Goal: Task Accomplishment & Management: Use online tool/utility

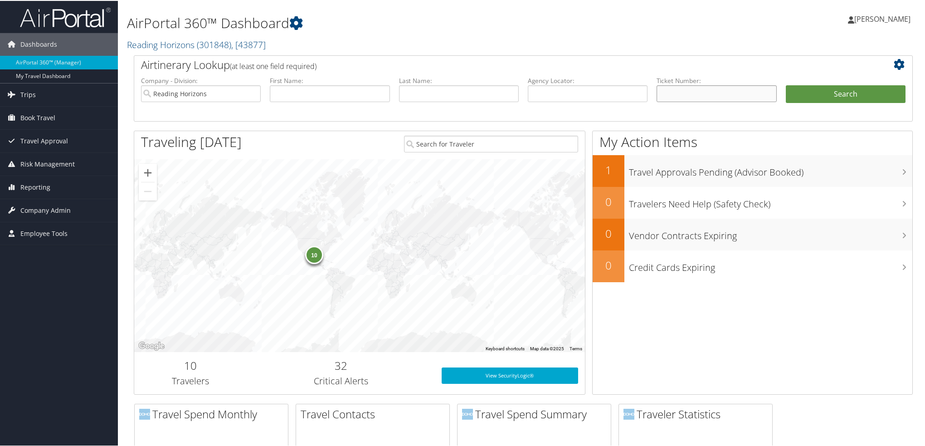
click at [697, 90] on input "text" at bounding box center [717, 92] width 120 height 17
paste input "AGENT FEE 8900897887810"
drag, startPoint x: 699, startPoint y: 93, endPoint x: 384, endPoint y: 74, distance: 314.9
click at [386, 74] on div "Airtinerary Lookup (at least one field required) Company - Division: Reading Ho…" at bounding box center [523, 87] width 779 height 66
type input "8900897887810"
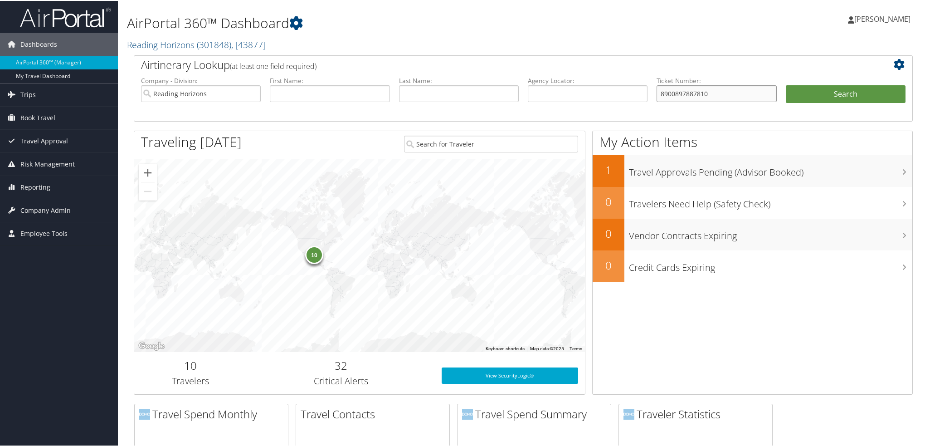
click at [786, 84] on button "Search" at bounding box center [846, 93] width 120 height 18
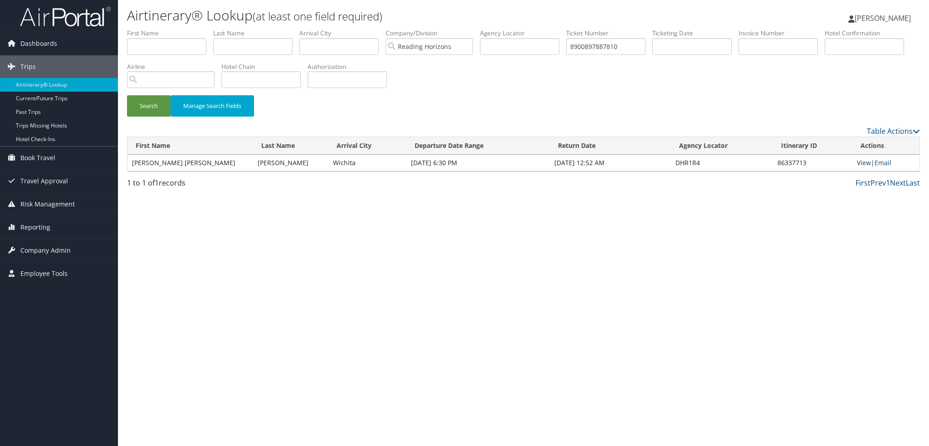
click at [857, 164] on link "View" at bounding box center [864, 162] width 14 height 9
drag, startPoint x: 632, startPoint y: 44, endPoint x: 518, endPoint y: 41, distance: 114.3
click at [518, 29] on ul "First Name Last Name Departure City Arrival City Company/Division Reading Horiz…" at bounding box center [523, 29] width 793 height 0
paste input "AGENT FEE 8900897894018"
drag, startPoint x: 605, startPoint y: 45, endPoint x: 423, endPoint y: 24, distance: 183.1
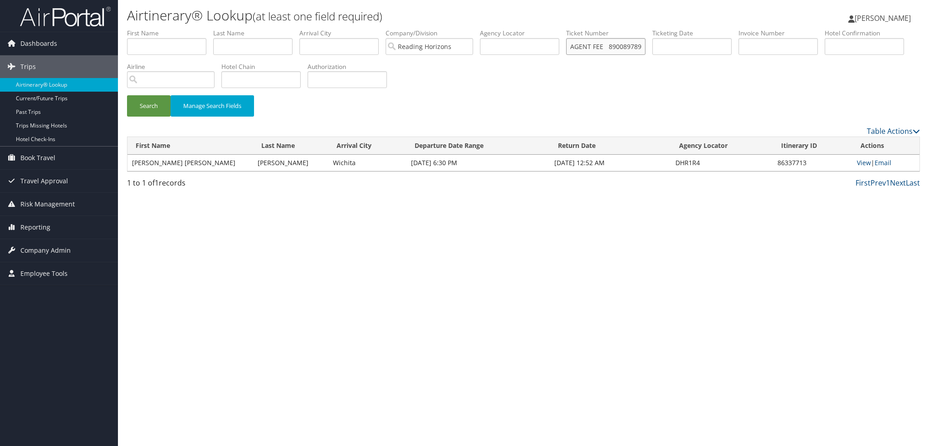
click at [425, 26] on div "Airtinerary® Lookup (at least one field required) Raina Hall Raina Hall My Sett…" at bounding box center [523, 223] width 811 height 446
click at [127, 95] on button "Search" at bounding box center [149, 105] width 44 height 21
click at [857, 166] on link "View" at bounding box center [864, 162] width 14 height 9
drag, startPoint x: 630, startPoint y: 47, endPoint x: 513, endPoint y: 44, distance: 117.1
click at [513, 29] on ul "First Name Last Name Departure City Arrival City Company/Division Reading Horiz…" at bounding box center [523, 29] width 793 height 0
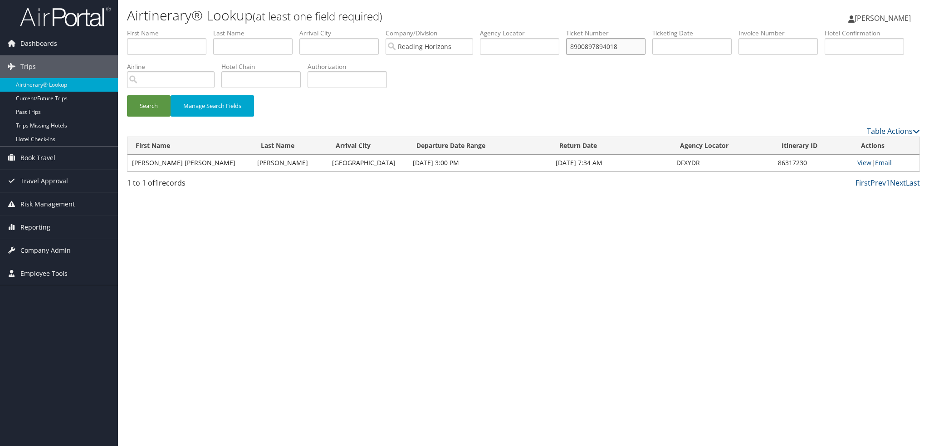
paste input "AGENT FEE 8900897901913"
drag, startPoint x: 600, startPoint y: 45, endPoint x: 228, endPoint y: 25, distance: 372.0
click at [232, 29] on ul "First Name Last Name Departure City Arrival City Company/Division Reading Horiz…" at bounding box center [523, 29] width 793 height 0
click at [127, 95] on button "Search" at bounding box center [149, 105] width 44 height 21
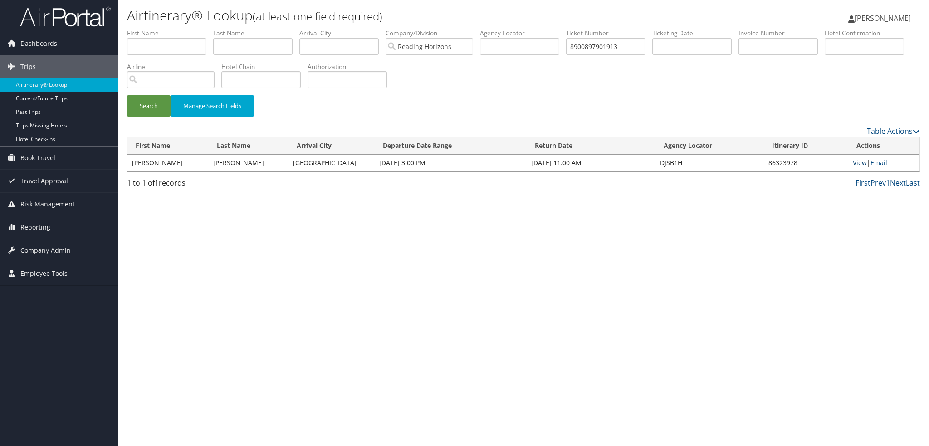
click at [853, 164] on link "View" at bounding box center [860, 162] width 14 height 9
drag, startPoint x: 642, startPoint y: 47, endPoint x: 490, endPoint y: 27, distance: 153.3
click at [490, 27] on div "Airtinerary® Lookup (at least one field required) Raina Hall Raina Hall My Sett…" at bounding box center [523, 223] width 811 height 446
paste input "AGENT FEE 8900897902726"
drag, startPoint x: 597, startPoint y: 48, endPoint x: 86, endPoint y: -55, distance: 520.9
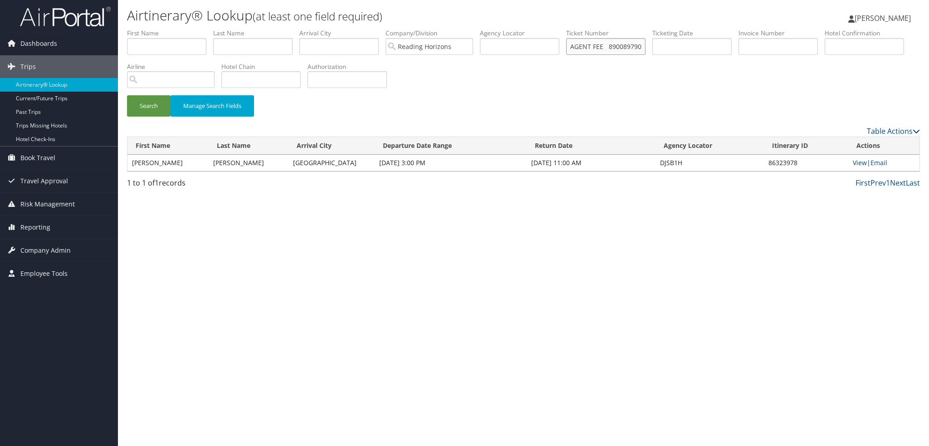
click at [86, 0] on html "Menu Dashboards ► AirPortal 360™ (Manager) My Travel Dashboard Trips ► Airtiner…" at bounding box center [464, 223] width 929 height 446
click at [127, 95] on button "Search" at bounding box center [149, 105] width 44 height 21
click at [857, 166] on link "View" at bounding box center [860, 162] width 14 height 9
drag, startPoint x: 626, startPoint y: 50, endPoint x: 533, endPoint y: 52, distance: 92.5
click at [533, 29] on ul "First Name Last Name Departure City Arrival City Company/Division Reading Horiz…" at bounding box center [523, 29] width 793 height 0
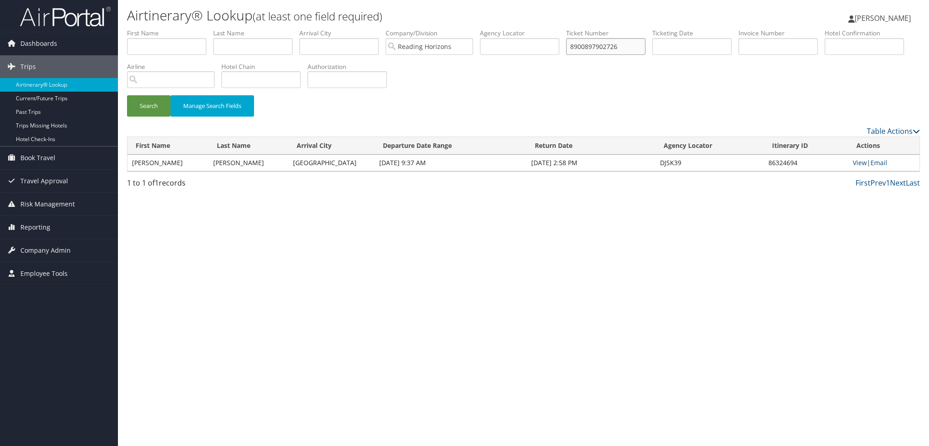
paste input "AGENT FEE 8900897902429"
drag, startPoint x: 603, startPoint y: 45, endPoint x: 195, endPoint y: -12, distance: 411.7
click at [195, 0] on html "Menu Dashboards ► AirPortal 360™ (Manager) My Travel Dashboard Trips ► Airtiner…" at bounding box center [464, 223] width 929 height 446
click at [127, 95] on button "Search" at bounding box center [149, 105] width 44 height 21
click at [863, 164] on link "View" at bounding box center [860, 162] width 14 height 9
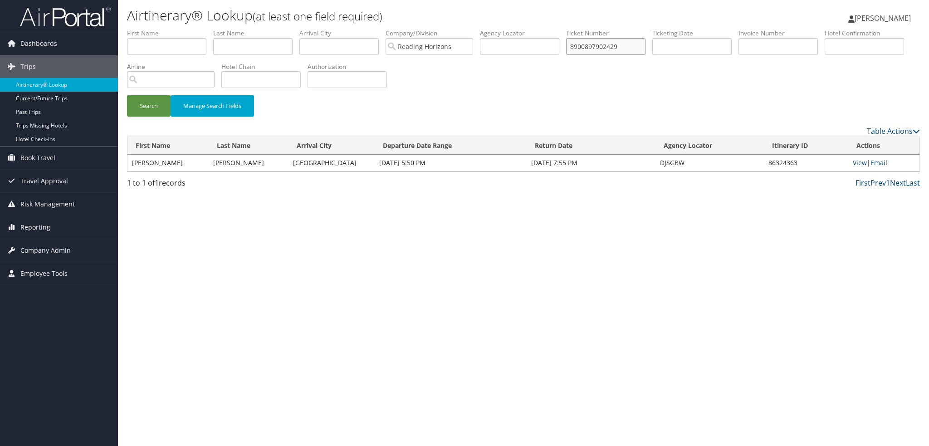
drag, startPoint x: 631, startPoint y: 45, endPoint x: 508, endPoint y: 34, distance: 124.3
click at [508, 29] on ul "First Name Last Name Departure City Arrival City Company/Division Reading Horiz…" at bounding box center [523, 29] width 793 height 0
paste input "AGENT FEE 8900897901912"
drag, startPoint x: 599, startPoint y: 47, endPoint x: 252, endPoint y: -7, distance: 351.2
click at [252, 0] on html "Menu Dashboards ► AirPortal 360™ (Manager) My Travel Dashboard Trips ► Airtiner…" at bounding box center [464, 223] width 929 height 446
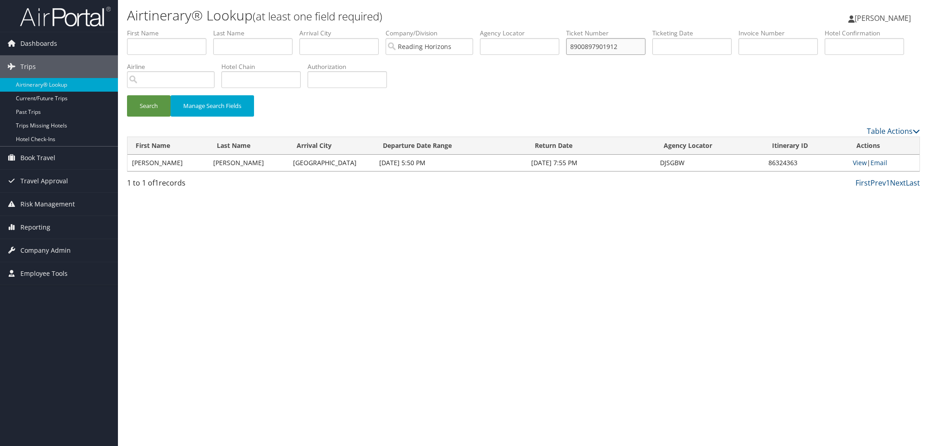
type input "8900897901912"
click at [127, 95] on button "Search" at bounding box center [149, 105] width 44 height 21
click at [860, 166] on link "View" at bounding box center [860, 162] width 14 height 9
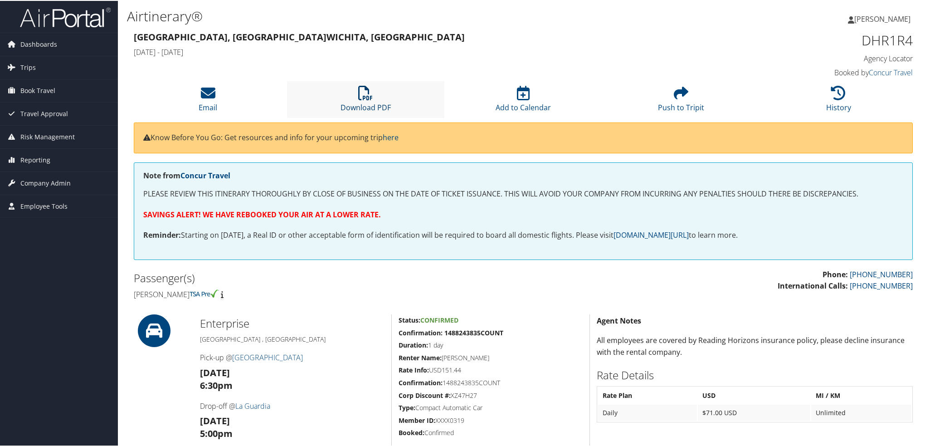
click at [376, 102] on link "Download PDF" at bounding box center [366, 101] width 50 height 22
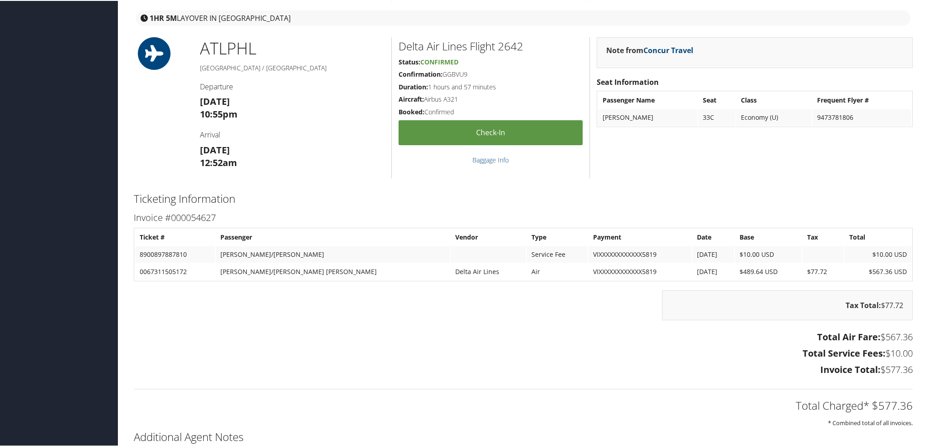
scroll to position [1516, 0]
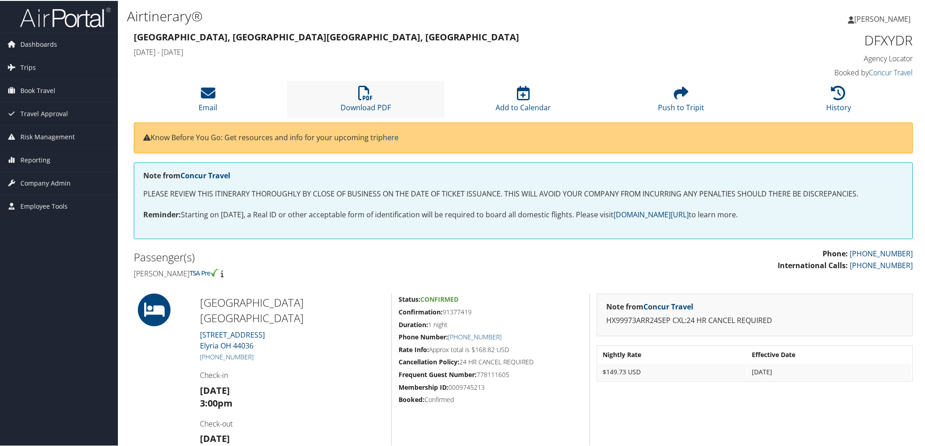
click at [367, 82] on li "Download PDF" at bounding box center [366, 98] width 158 height 37
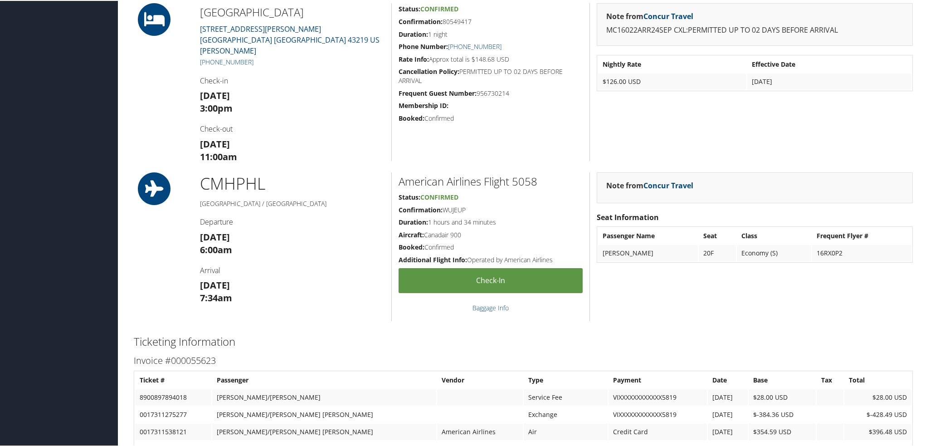
scroll to position [233, 0]
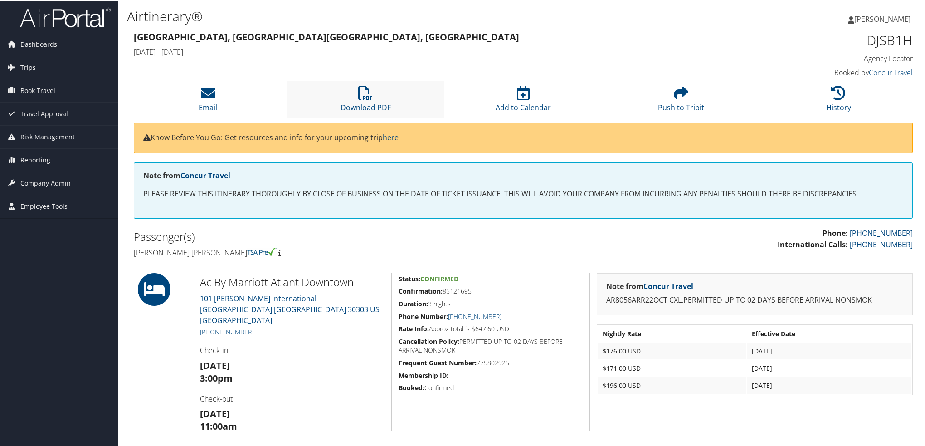
click at [391, 98] on li "Download PDF" at bounding box center [366, 98] width 158 height 37
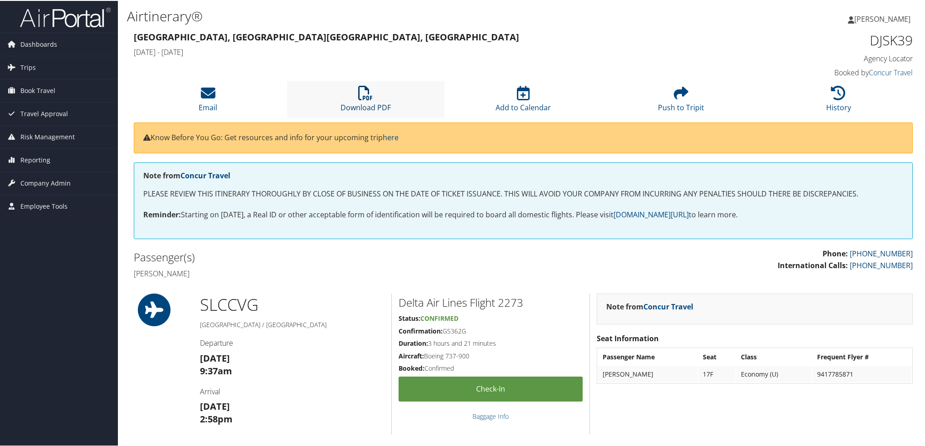
click at [367, 95] on icon at bounding box center [365, 92] width 15 height 15
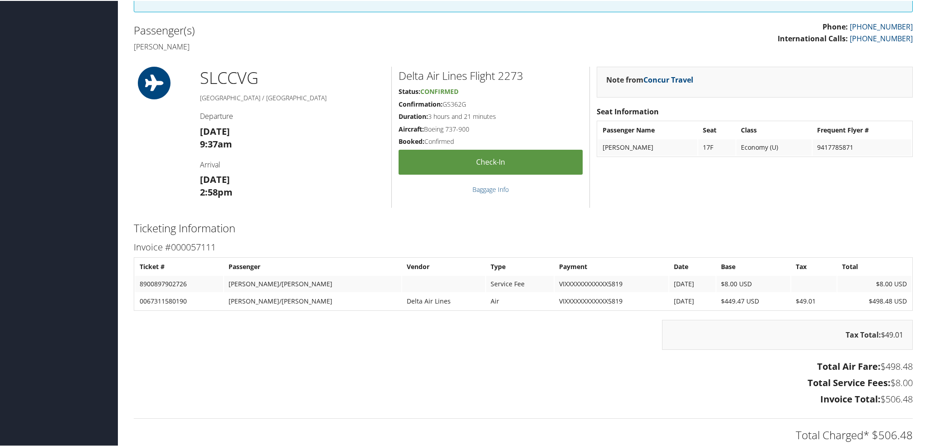
scroll to position [358, 0]
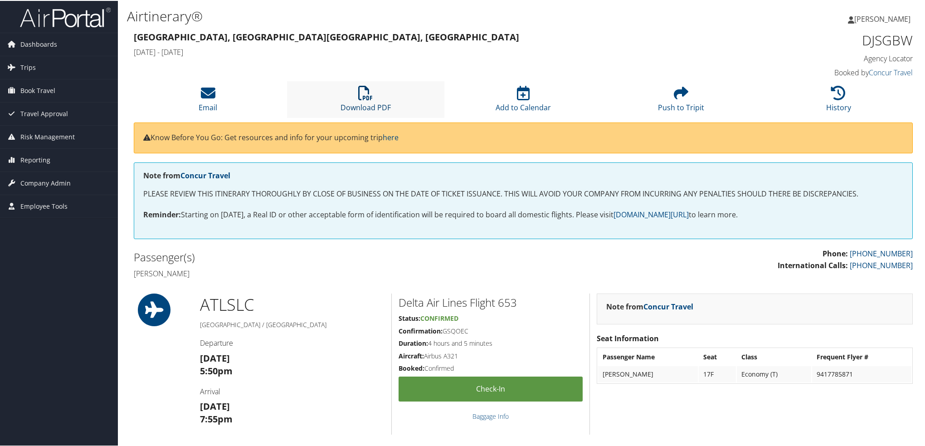
click at [366, 103] on link "Download PDF" at bounding box center [366, 101] width 50 height 22
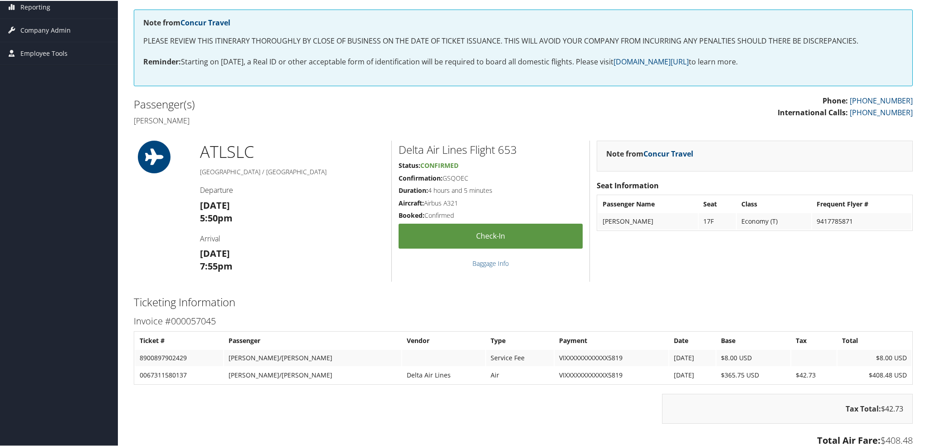
scroll to position [318, 0]
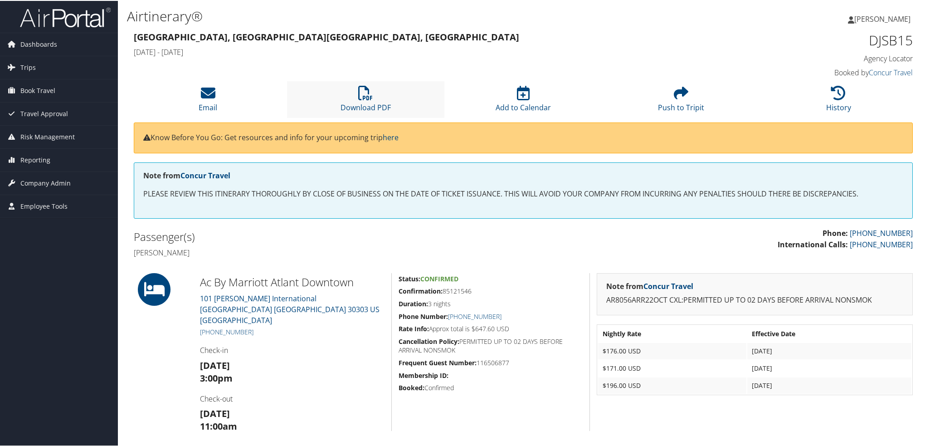
click at [377, 99] on li "Download PDF" at bounding box center [366, 98] width 158 height 37
